Goal: Task Accomplishment & Management: Complete application form

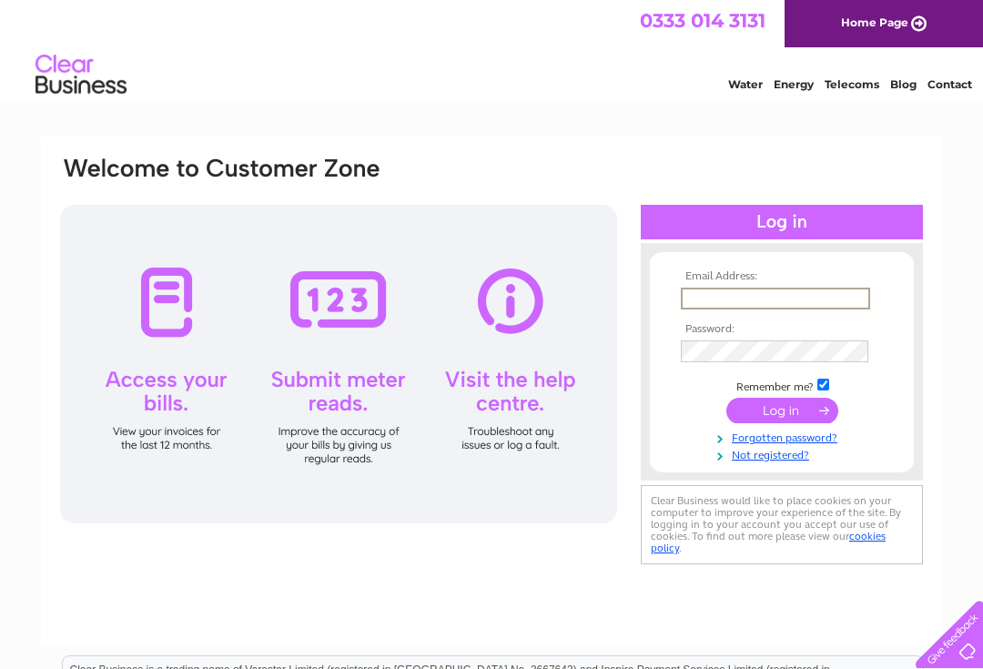
click at [832, 293] on input "text" at bounding box center [775, 299] width 189 height 22
type input "francarjames@gmail.com"
click at [782, 411] on input "submit" at bounding box center [782, 410] width 112 height 25
click at [803, 413] on input "submit" at bounding box center [782, 408] width 112 height 25
click at [800, 416] on input "submit" at bounding box center [782, 408] width 112 height 25
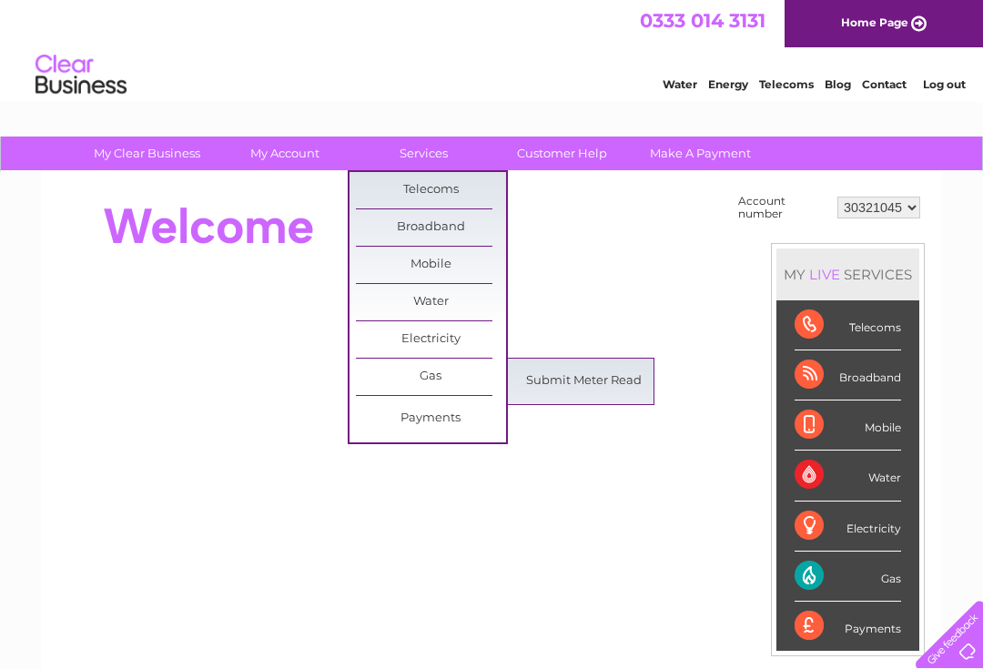
click at [621, 381] on link "Submit Meter Read" at bounding box center [584, 381] width 150 height 36
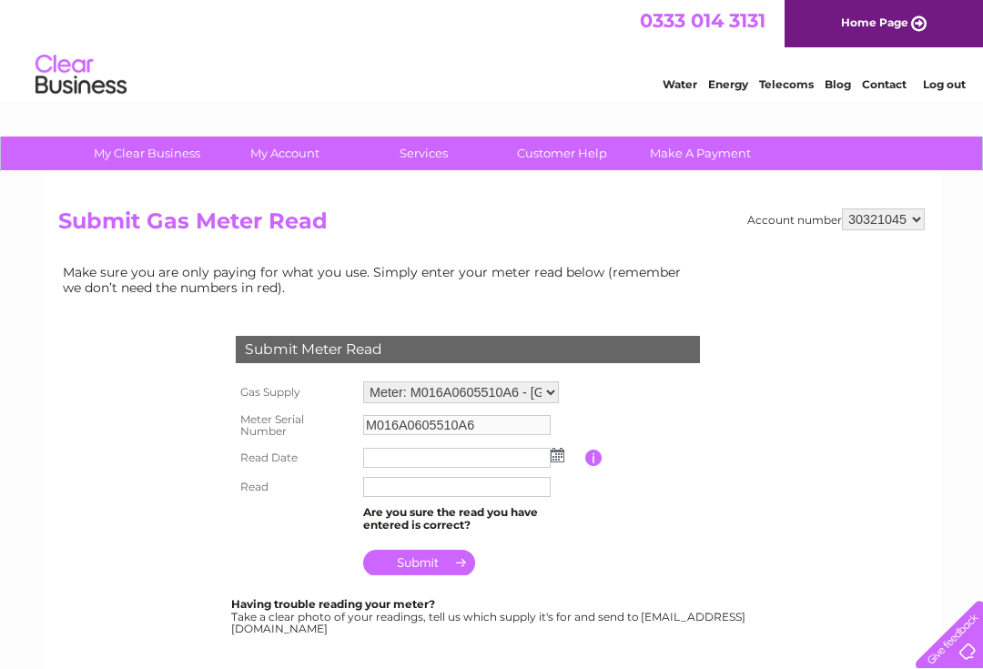
click at [494, 457] on input "text" at bounding box center [457, 458] width 188 height 20
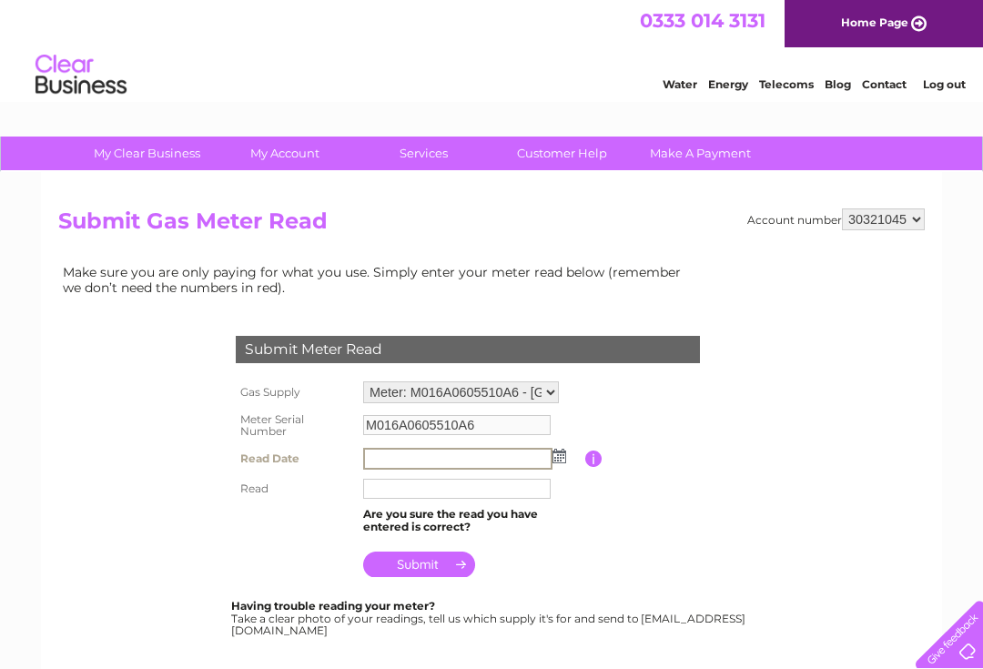
click at [502, 459] on input "text" at bounding box center [457, 459] width 189 height 22
click at [562, 456] on img at bounding box center [560, 456] width 14 height 15
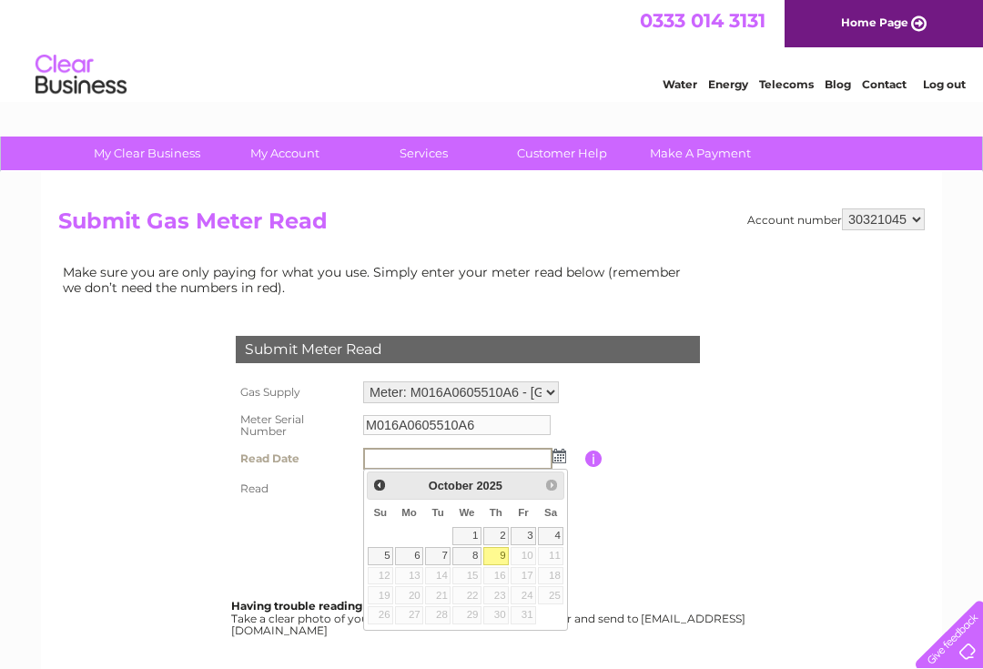
click at [627, 510] on table "Gas Supply Meter: M016A0605510A6 - Thai Moon Restaurant, Alexandra Road, TR18 4…" at bounding box center [489, 479] width 517 height 205
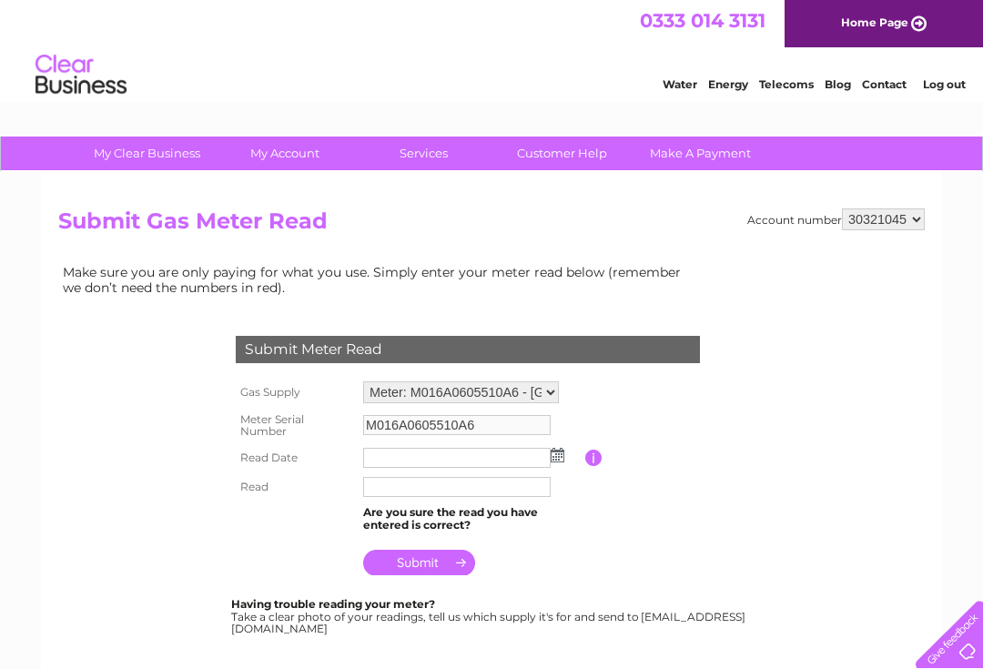
click at [567, 452] on td at bounding box center [472, 457] width 227 height 29
click at [563, 452] on img at bounding box center [558, 455] width 14 height 15
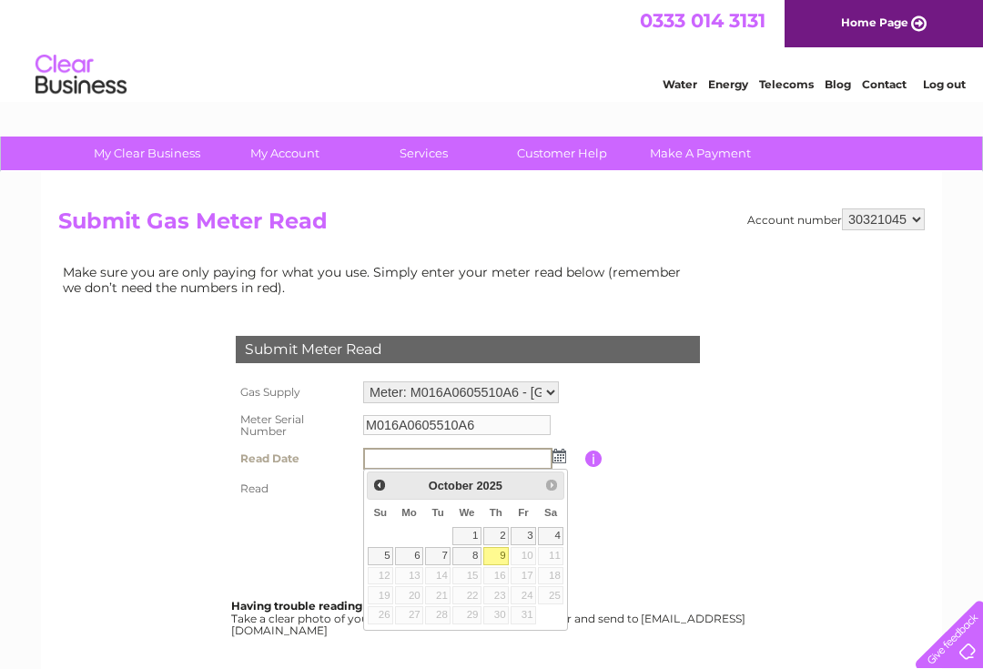
click at [503, 563] on link "9" at bounding box center [495, 556] width 25 height 18
type input "2025/10/09"
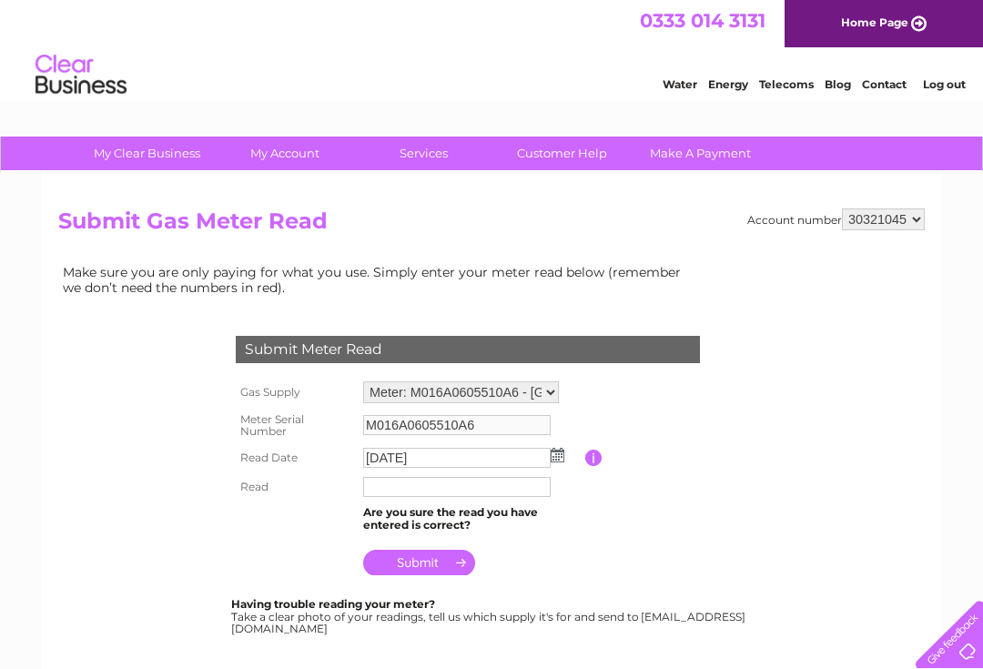
click at [473, 482] on input "text" at bounding box center [457, 487] width 188 height 20
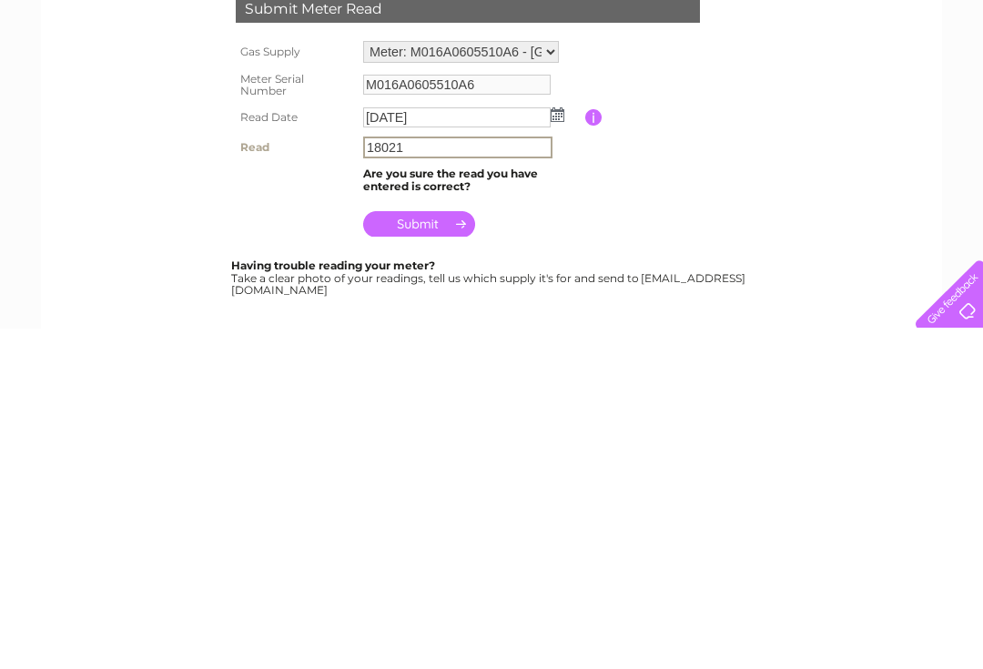
type input "18021"
click at [438, 552] on input "submit" at bounding box center [419, 564] width 112 height 25
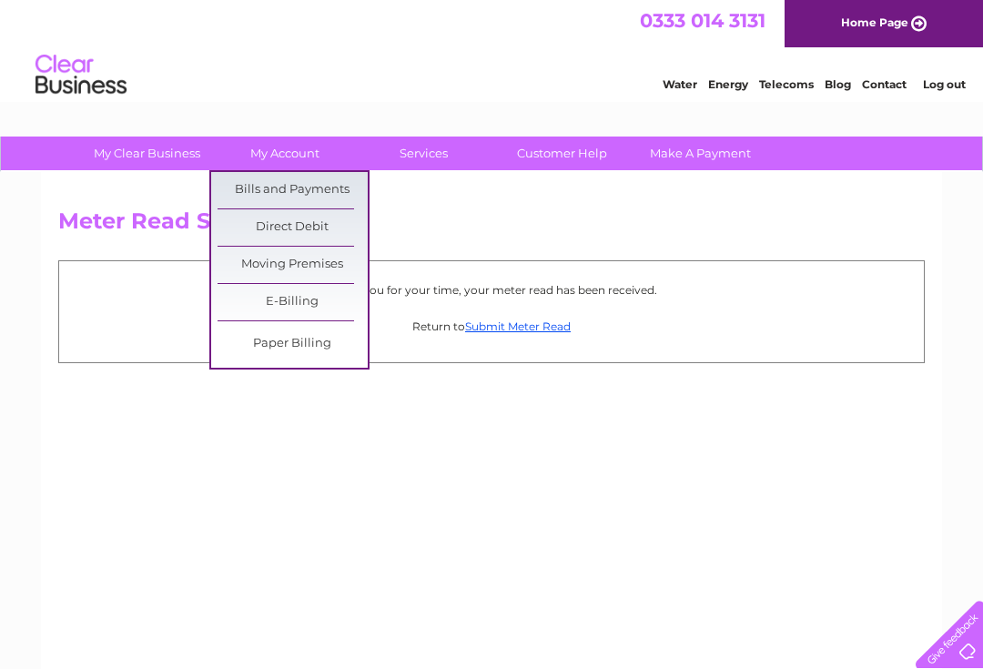
click at [349, 195] on link "Bills and Payments" at bounding box center [293, 190] width 150 height 36
click at [243, 188] on link "Bills and Payments" at bounding box center [293, 190] width 150 height 36
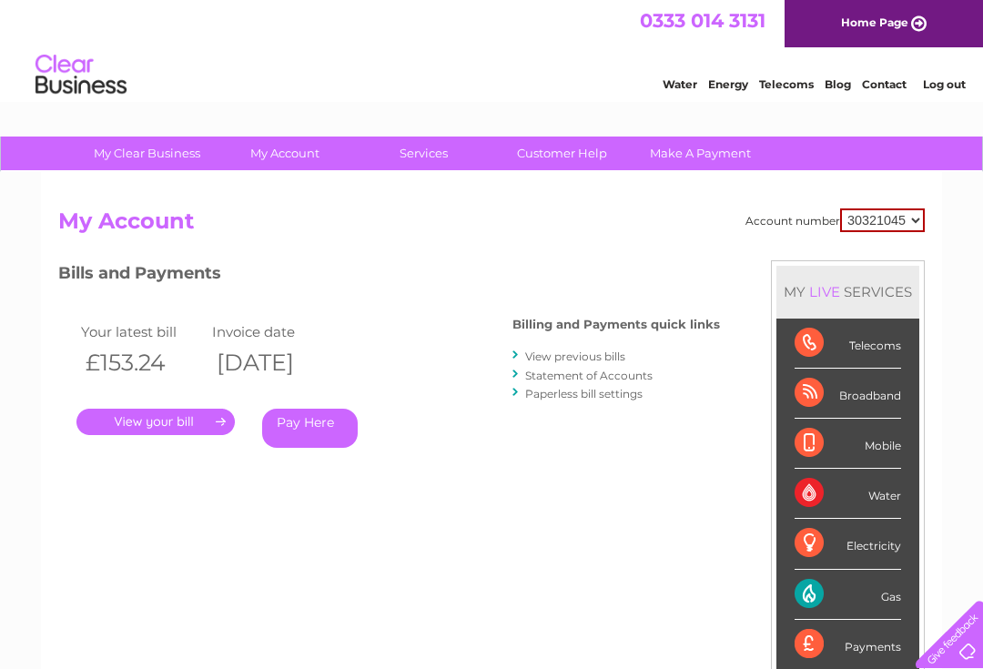
click at [144, 414] on link "." at bounding box center [155, 422] width 158 height 26
click at [613, 353] on link "View previous bills" at bounding box center [575, 357] width 100 height 14
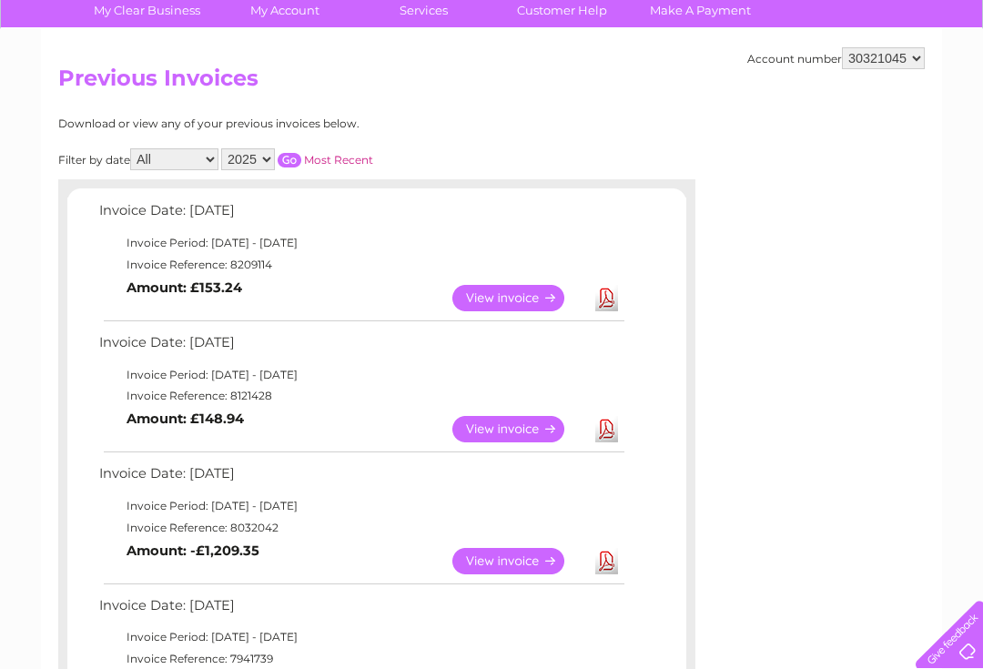
scroll to position [155, 0]
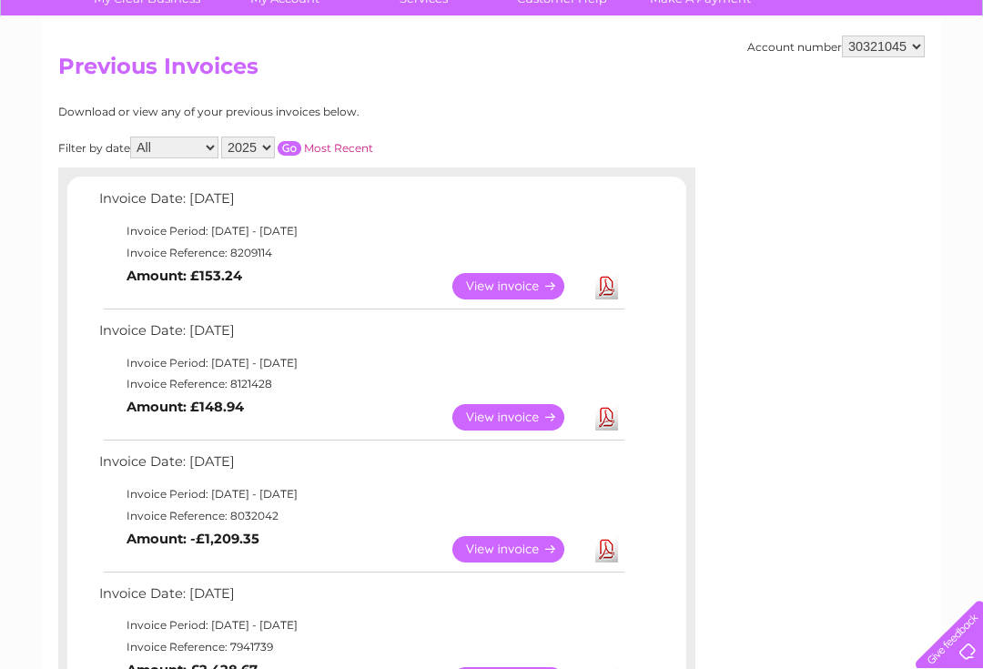
click at [516, 411] on link "View" at bounding box center [519, 417] width 134 height 26
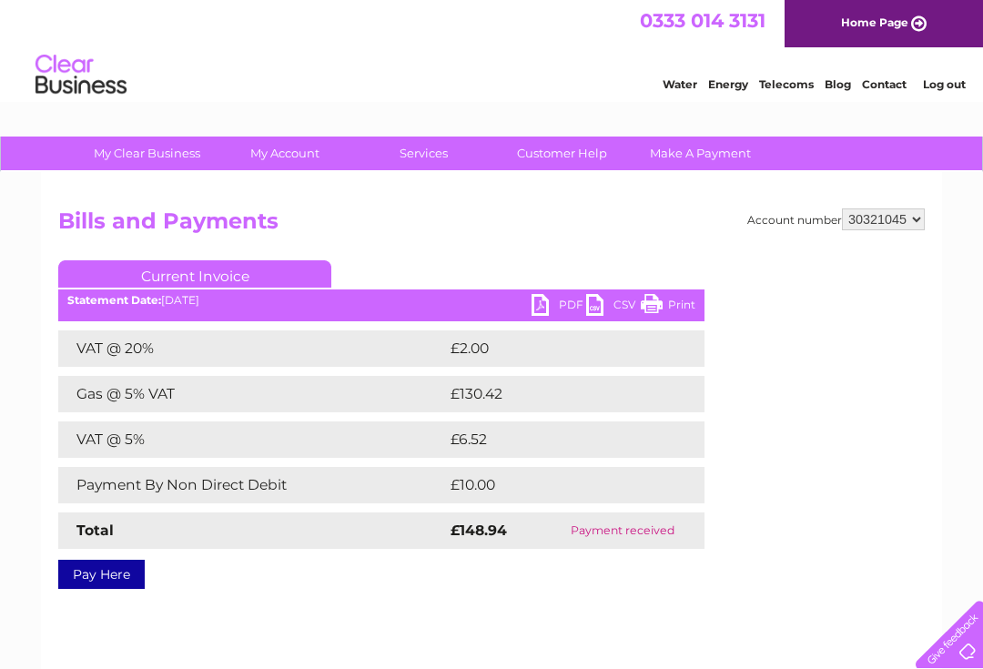
click at [545, 306] on link "PDF" at bounding box center [559, 307] width 55 height 26
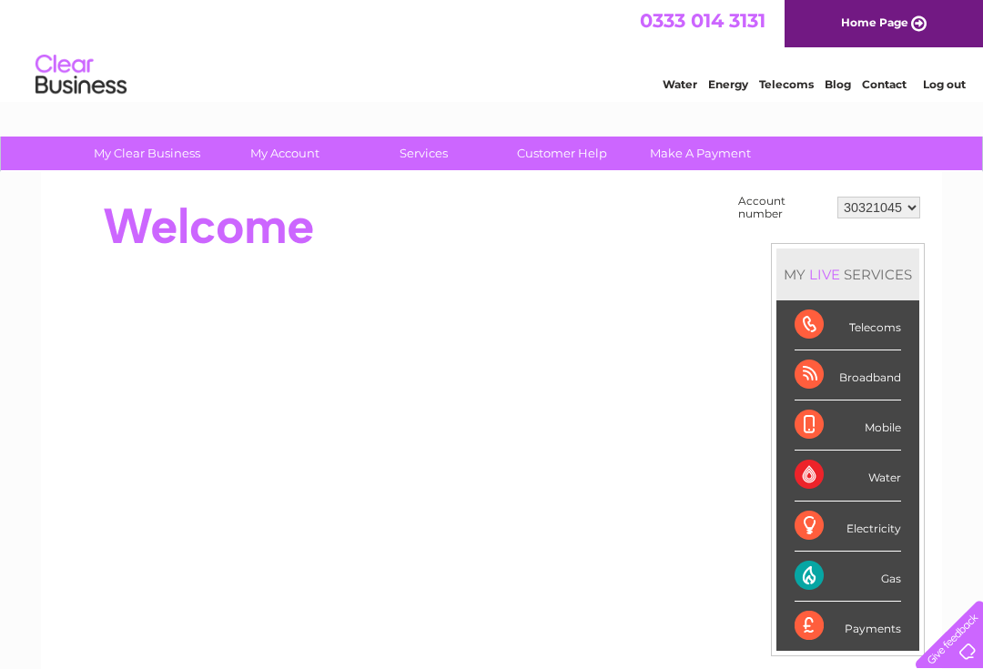
click at [957, 83] on link "Log out" at bounding box center [944, 84] width 43 height 14
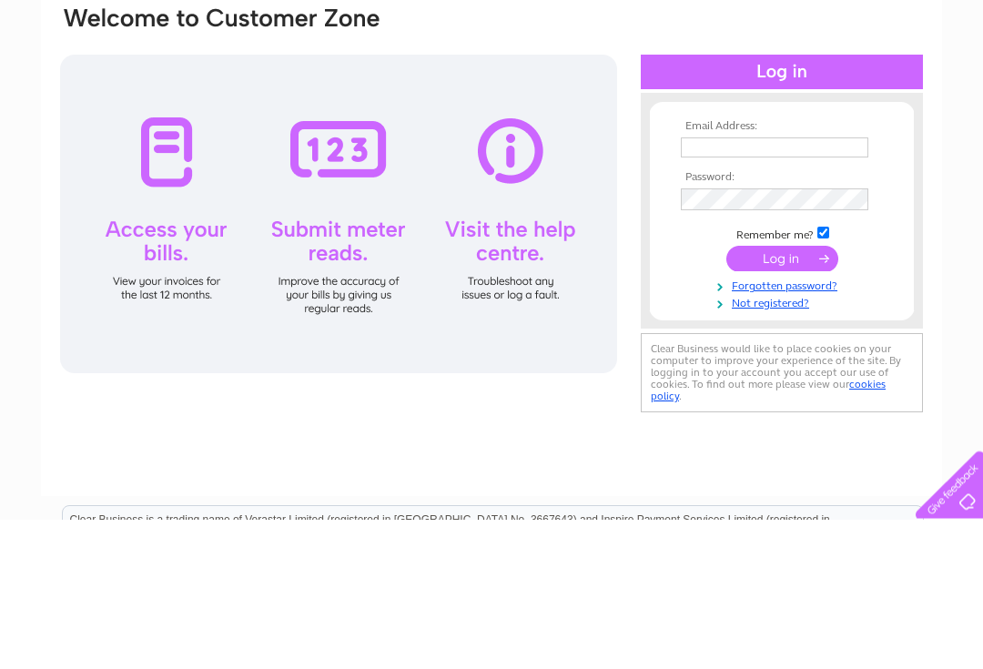
scroll to position [150, 0]
